Goal: Find specific page/section: Find specific page/section

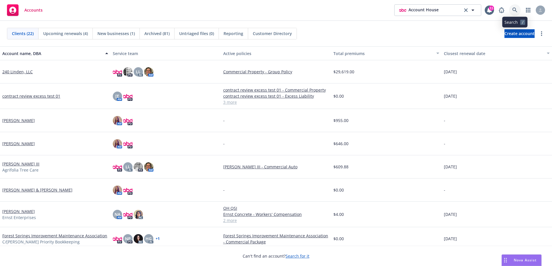
click at [516, 10] on icon at bounding box center [514, 10] width 5 height 5
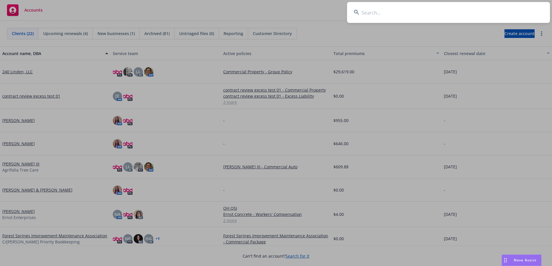
type input "Graphene LLC"
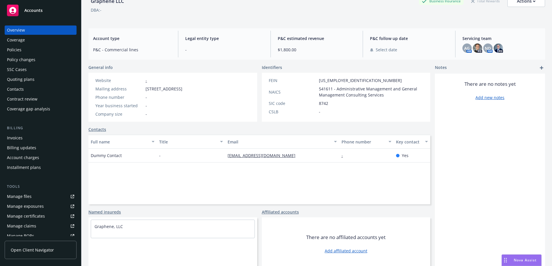
scroll to position [43, 0]
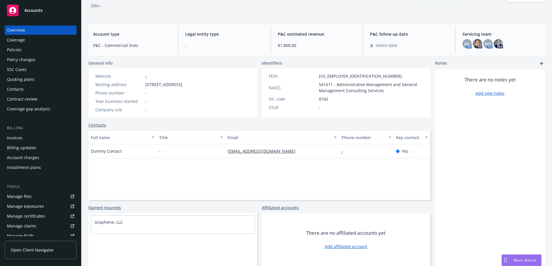
click at [18, 50] on div "Policies" at bounding box center [14, 49] width 14 height 9
